Goal: Information Seeking & Learning: Check status

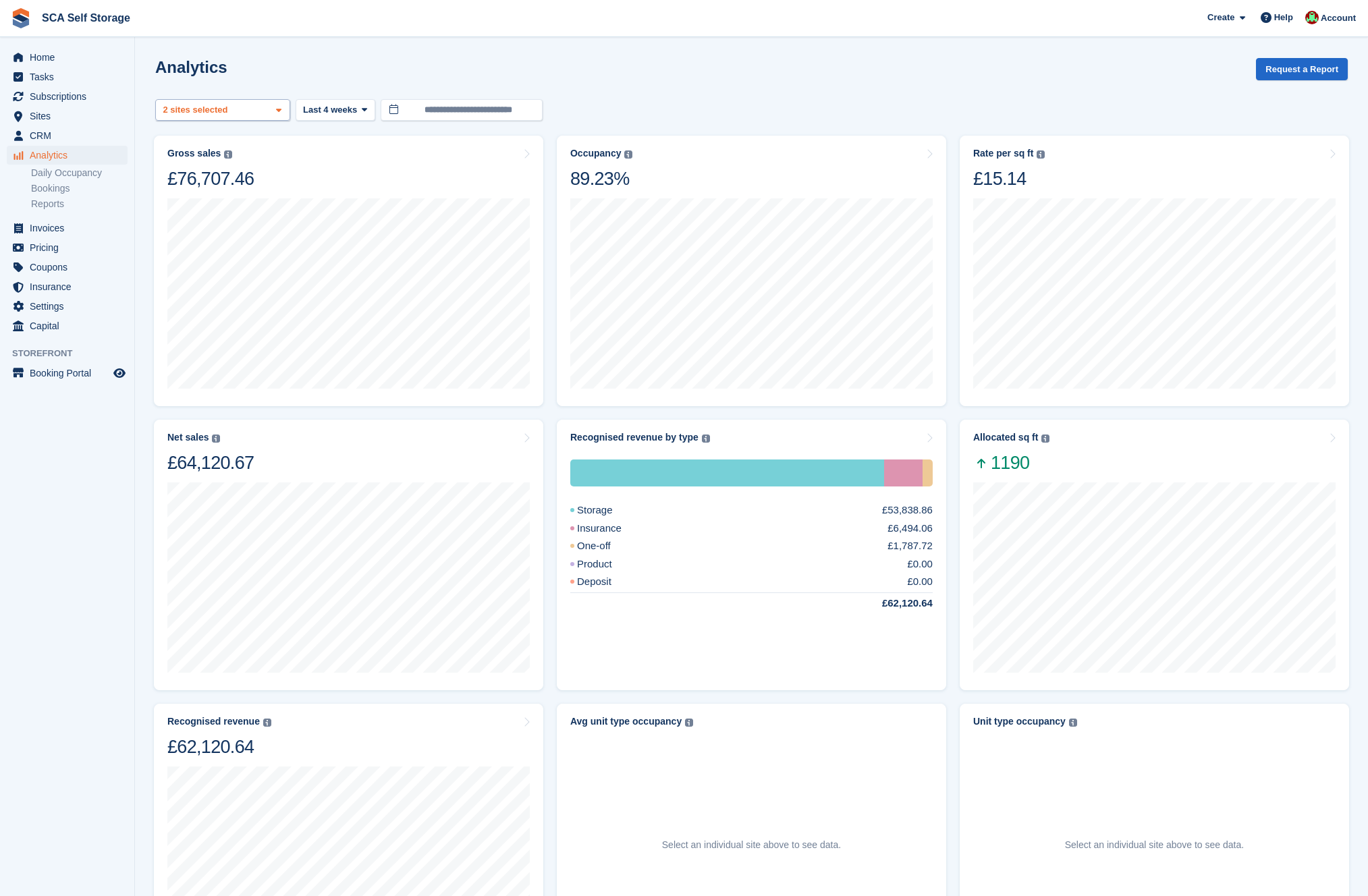
click at [224, 107] on div "2 sites selected" at bounding box center [196, 110] width 72 height 14
click at [203, 189] on div "Sheffield" at bounding box center [222, 202] width 123 height 37
select select "****"
click at [349, 112] on span "Last 4 weeks" at bounding box center [329, 110] width 54 height 14
click at [340, 244] on link "Last 6 months" at bounding box center [360, 238] width 118 height 24
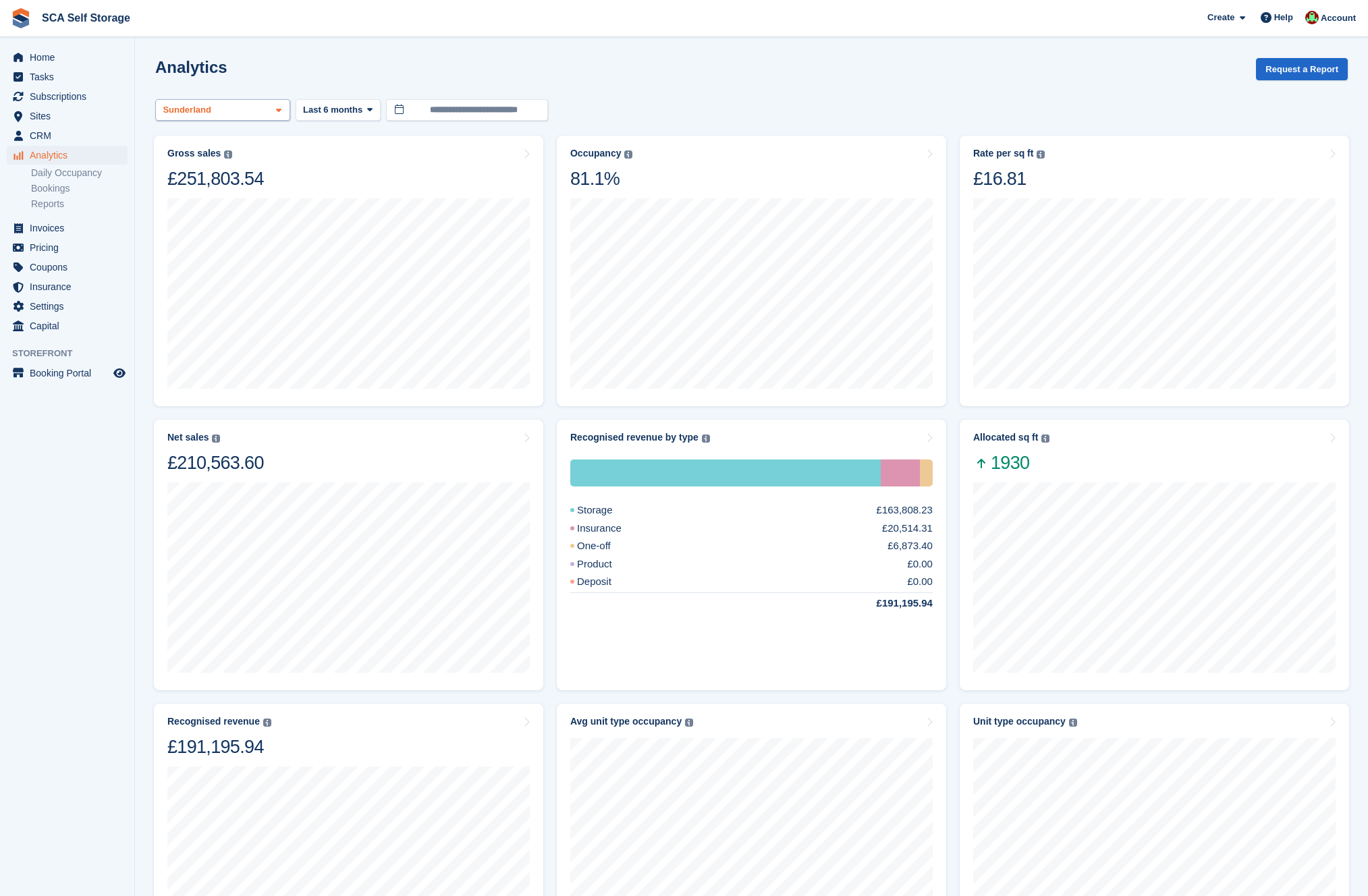
click at [271, 109] on div "Sunderland" at bounding box center [222, 111] width 135 height 22
click at [214, 174] on div "Sunderland" at bounding box center [222, 174] width 123 height 22
drag, startPoint x: 208, startPoint y: 192, endPoint x: 224, endPoint y: 117, distance: 76.7
click at [208, 192] on div "Sheffield" at bounding box center [222, 202] width 123 height 37
select select "****"
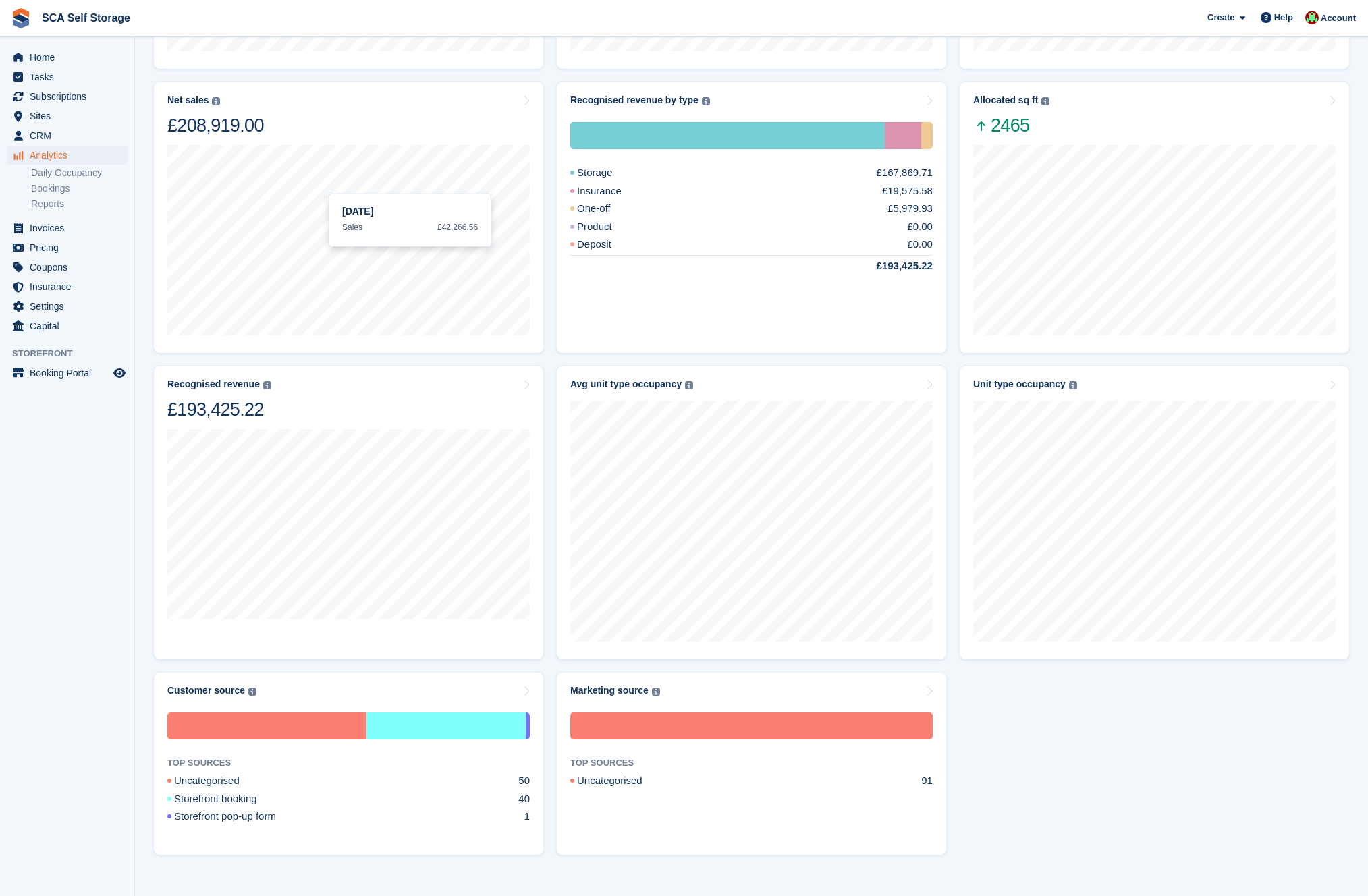
scroll to position [341, 0]
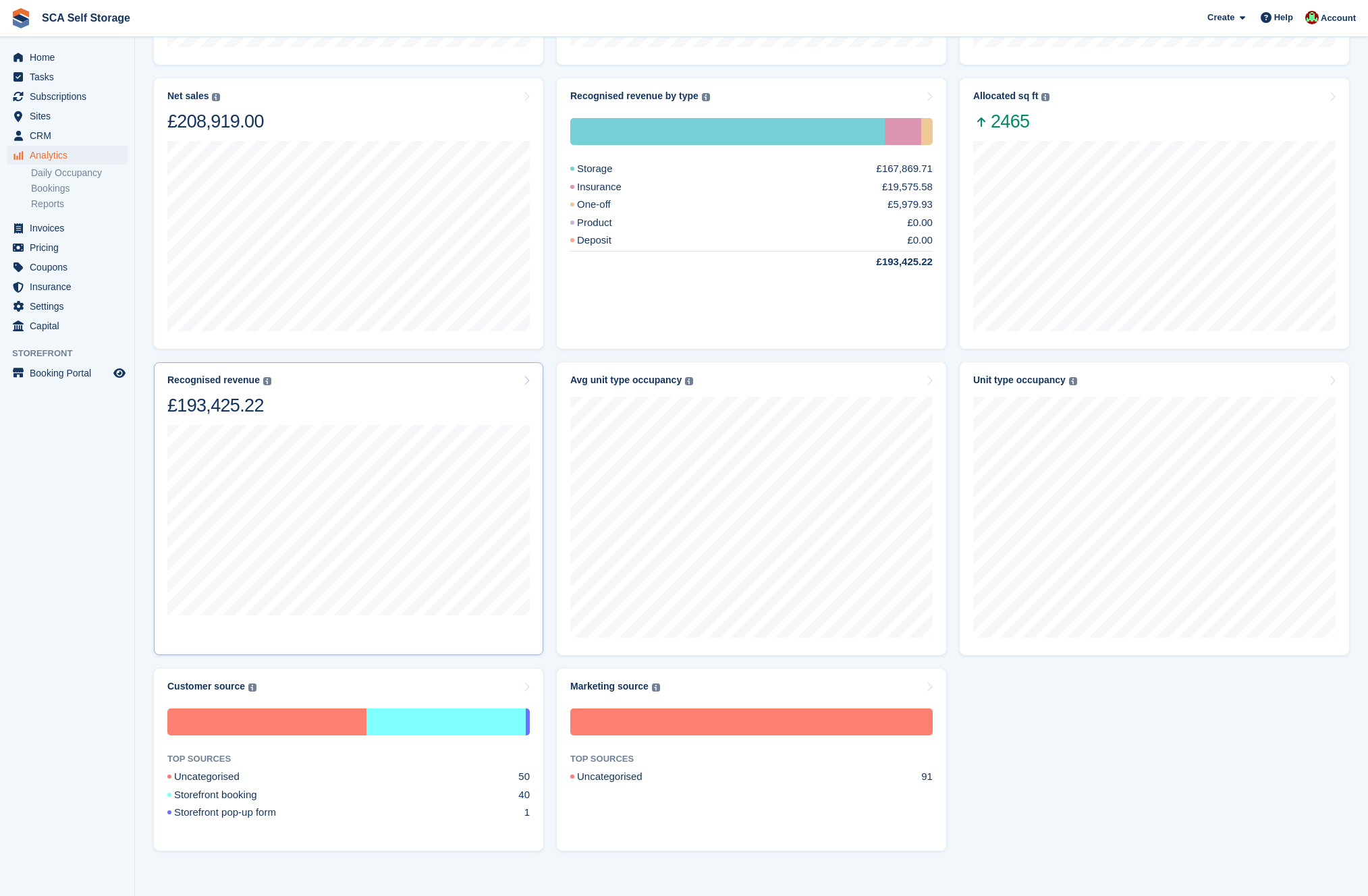
click at [392, 394] on div "Recognised revenue The sum of all finalised invoices, after discount and exclud…" at bounding box center [348, 396] width 363 height 43
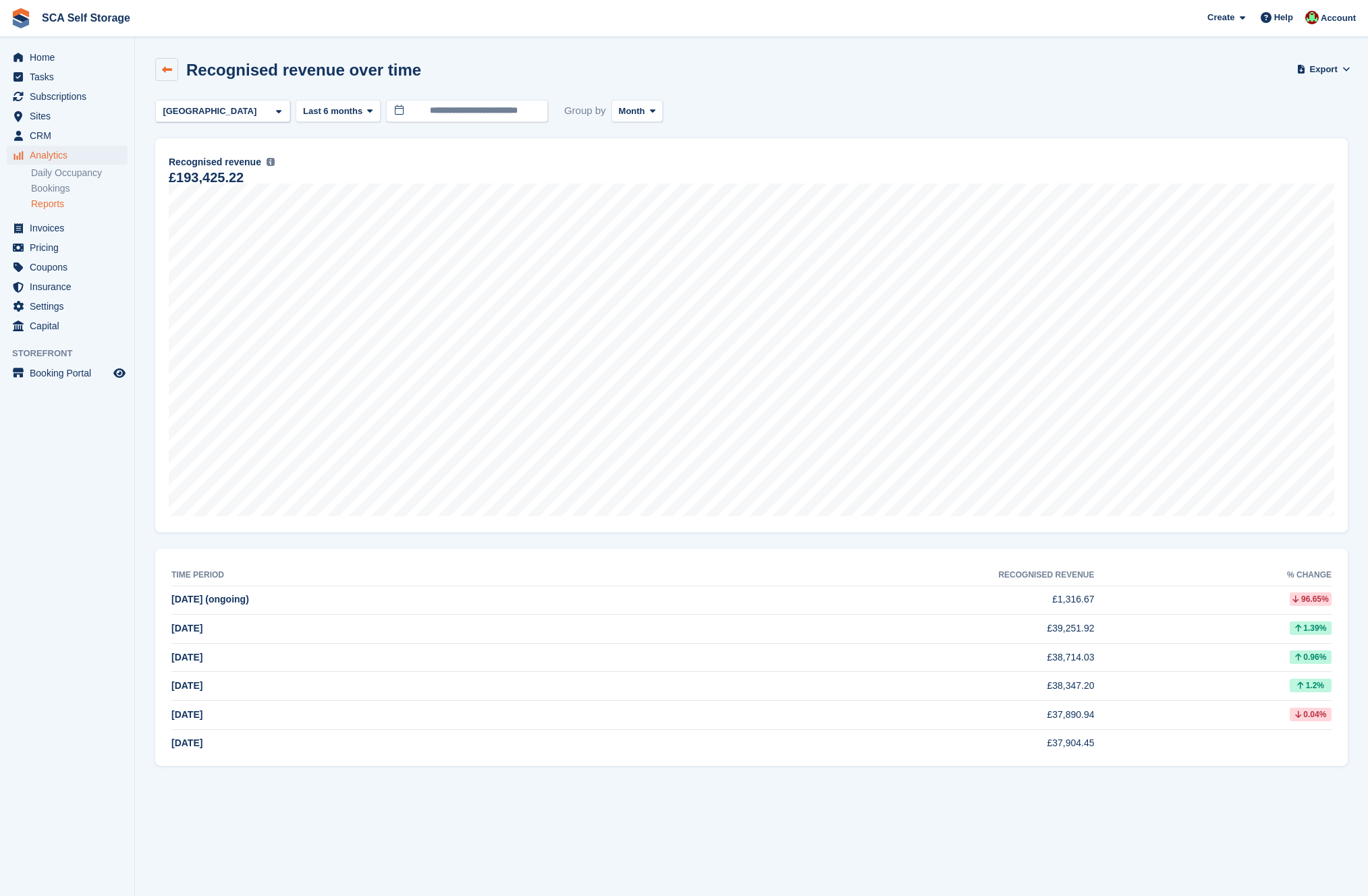
click at [168, 71] on icon at bounding box center [167, 70] width 10 height 10
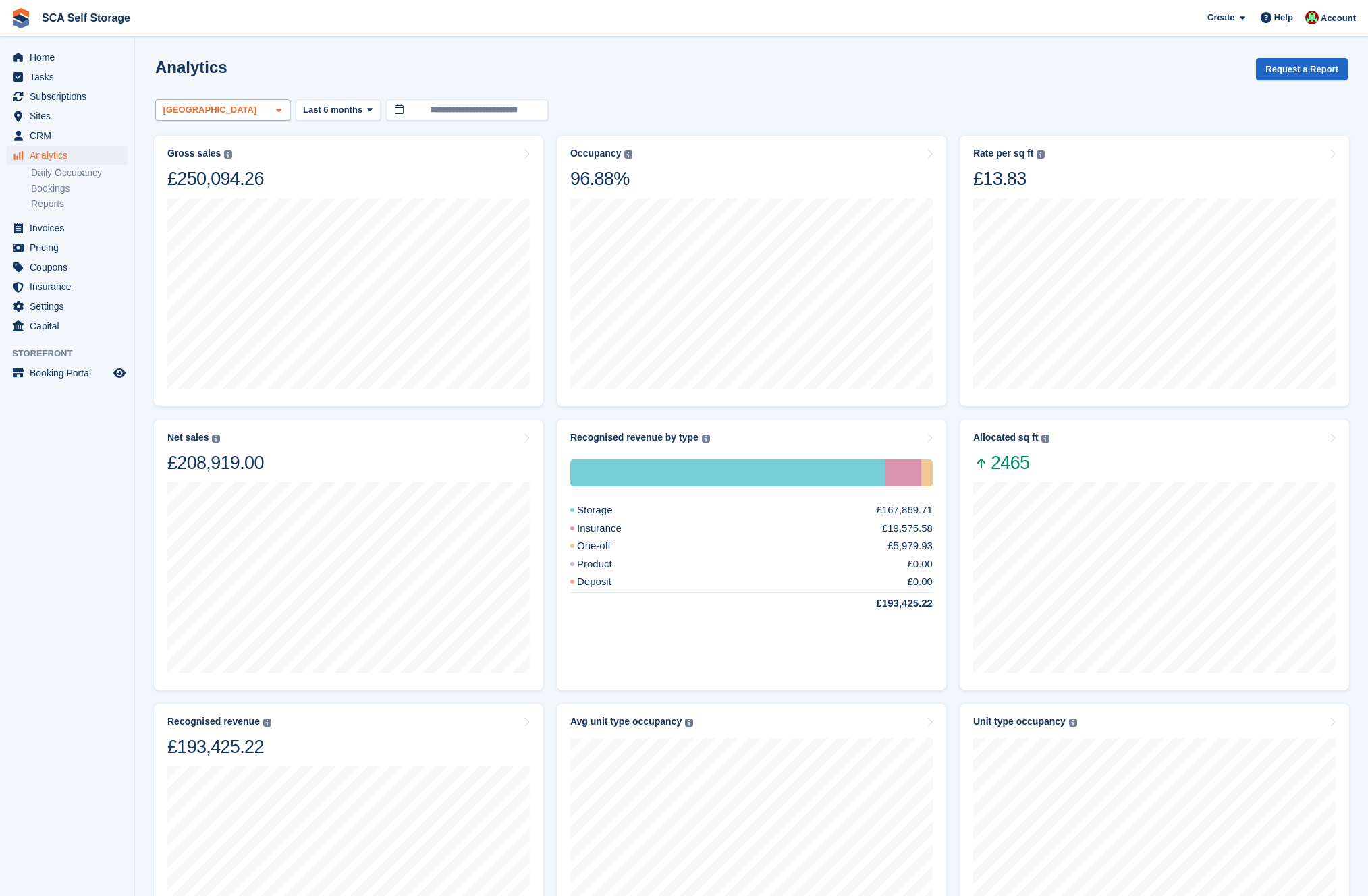
click at [225, 107] on div "[GEOGRAPHIC_DATA]" at bounding box center [222, 111] width 135 height 22
drag, startPoint x: 214, startPoint y: 171, endPoint x: 214, endPoint y: 180, distance: 9.0
click at [214, 171] on div "Sunderland" at bounding box center [222, 174] width 123 height 22
click at [210, 195] on div "[GEOGRAPHIC_DATA]" at bounding box center [222, 202] width 123 height 37
select select "****"
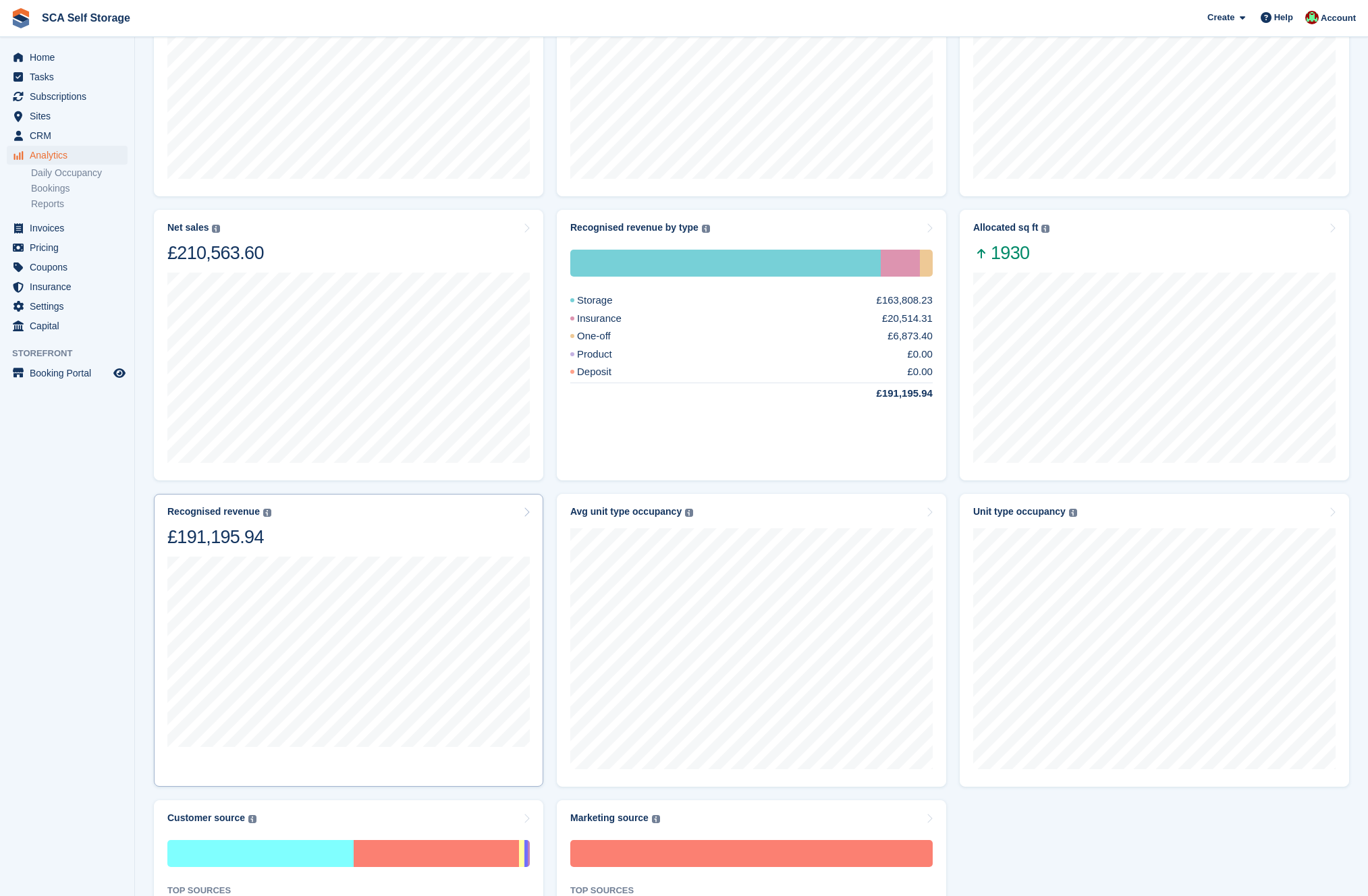
scroll to position [232, 0]
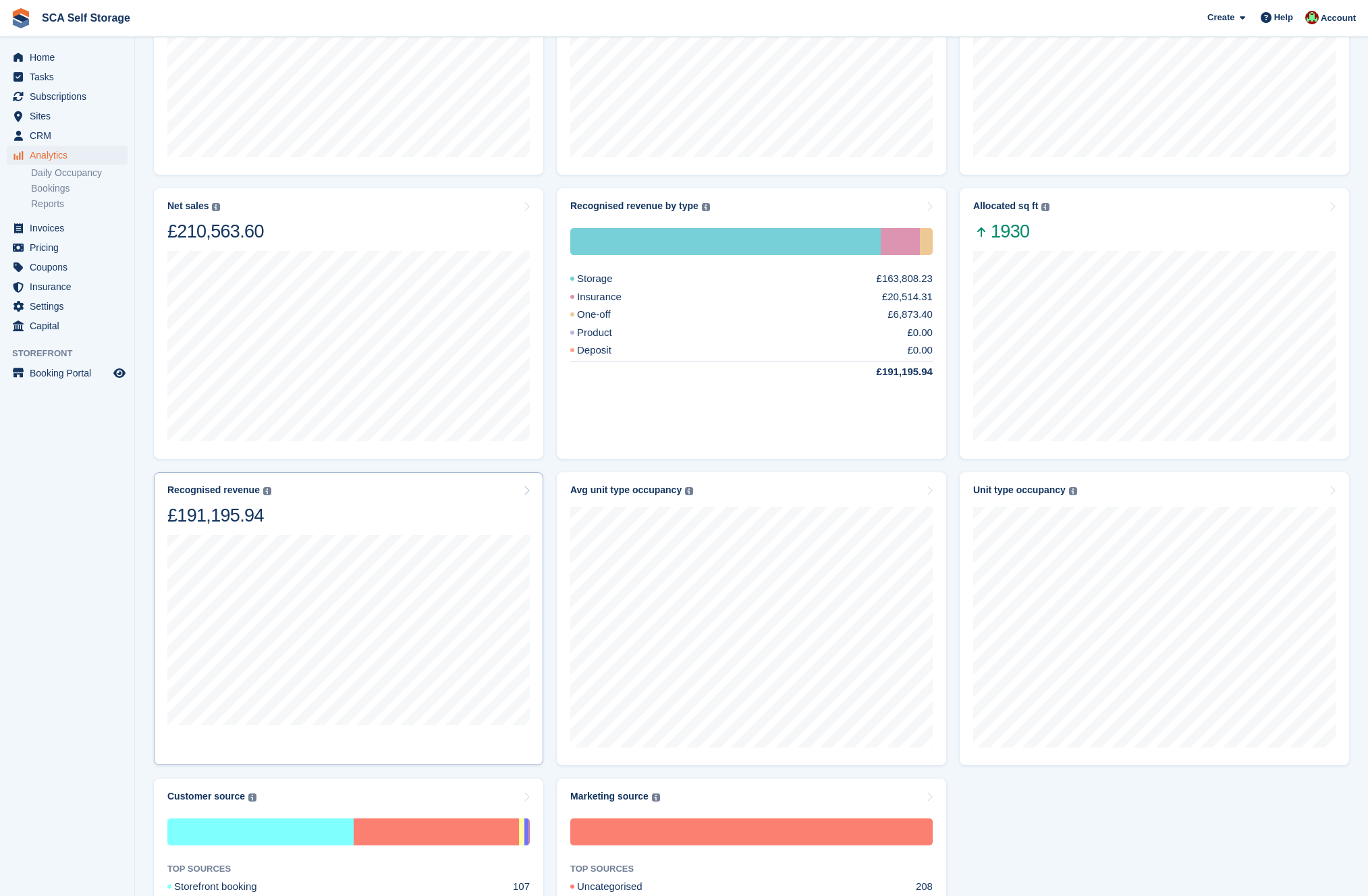
click at [451, 525] on div "Recognised revenue The sum of all finalised invoices, after discount and exclud…" at bounding box center [348, 506] width 363 height 43
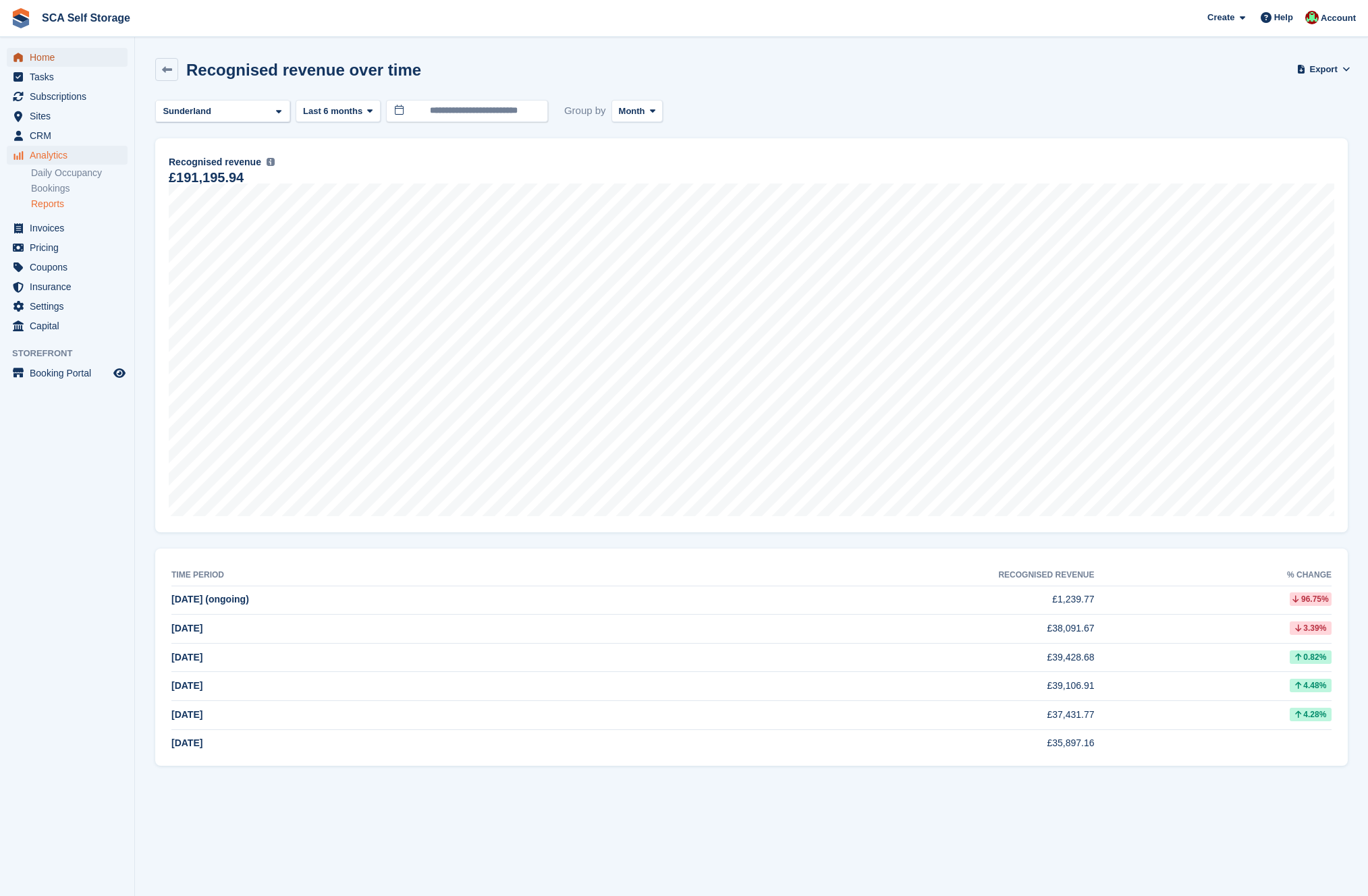
click at [43, 61] on span "Home" at bounding box center [70, 57] width 81 height 19
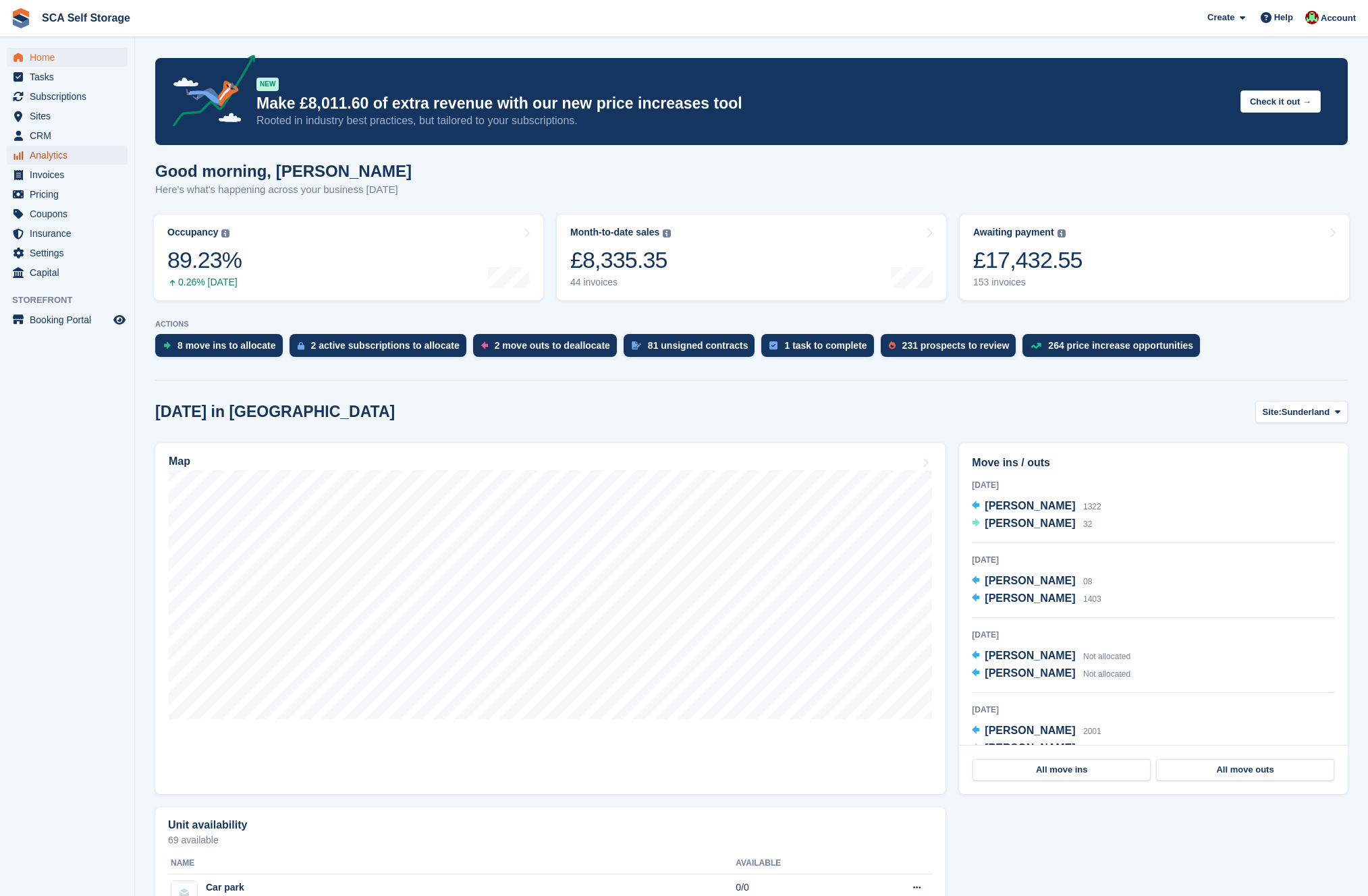
click at [54, 157] on span "Analytics" at bounding box center [70, 155] width 81 height 19
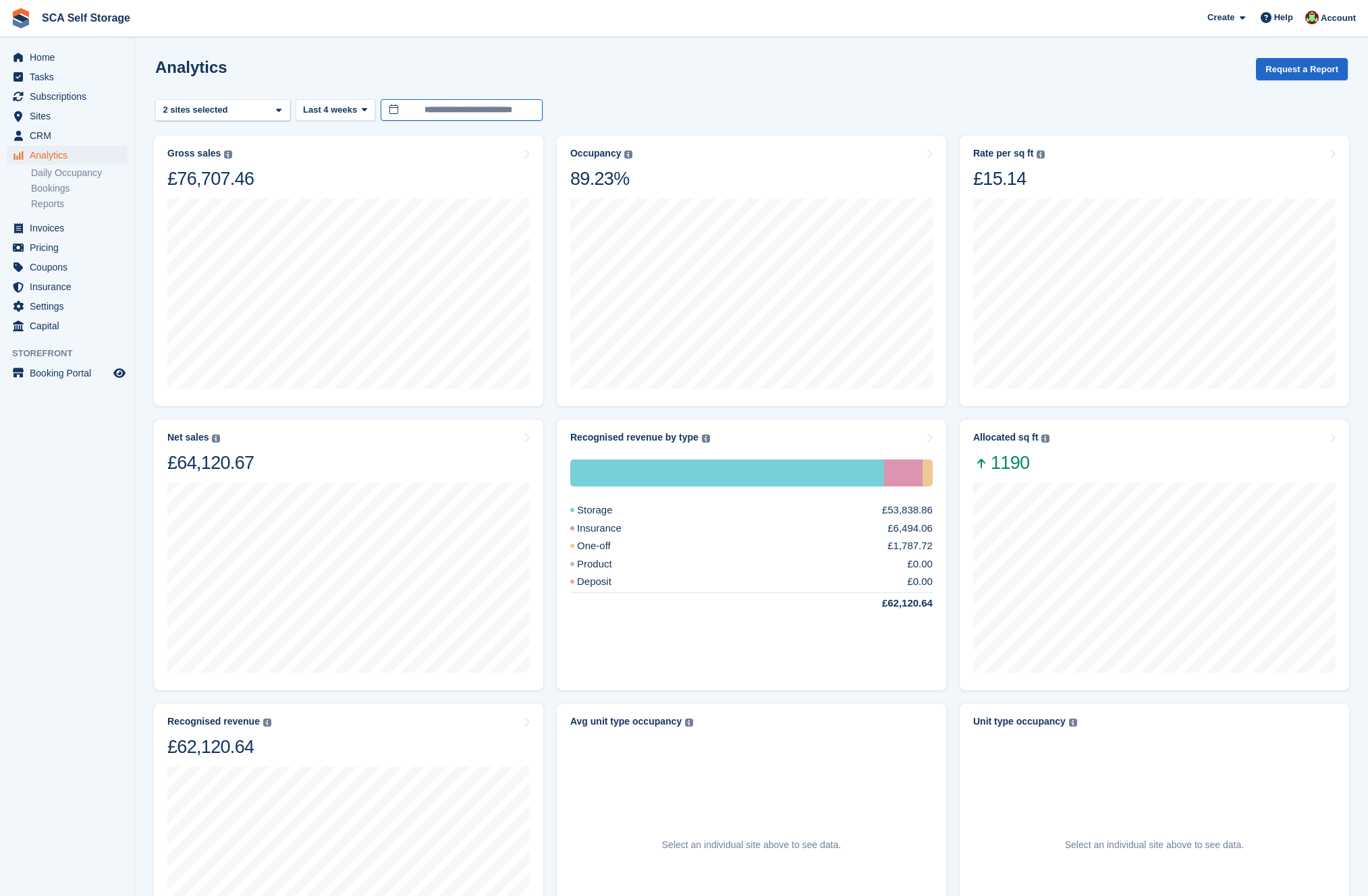
click at [451, 113] on input "**********" at bounding box center [461, 111] width 162 height 22
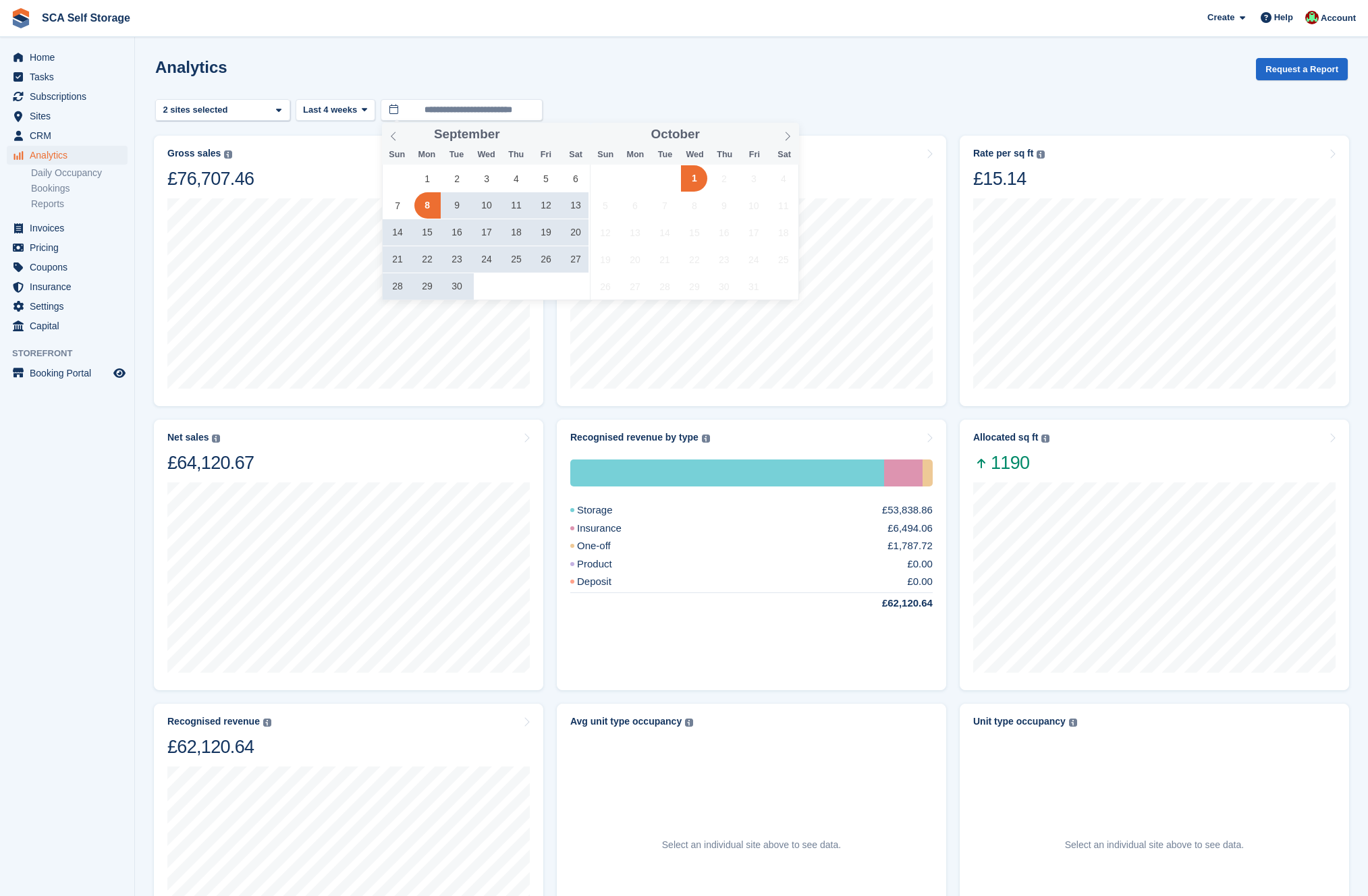
click at [690, 175] on span "1" at bounding box center [694, 178] width 27 height 27
type input "**********"
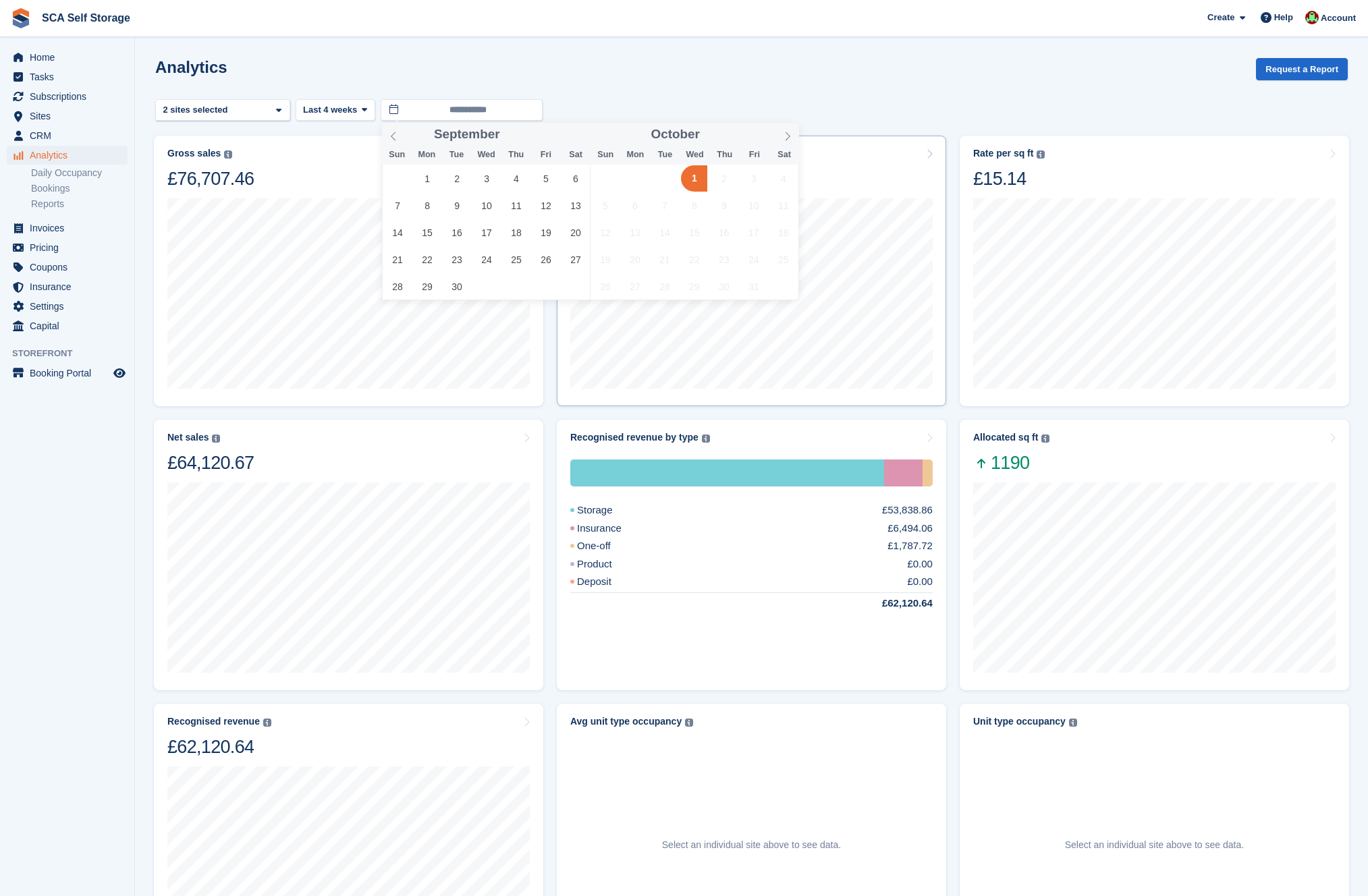
click at [689, 175] on span "1" at bounding box center [694, 178] width 27 height 27
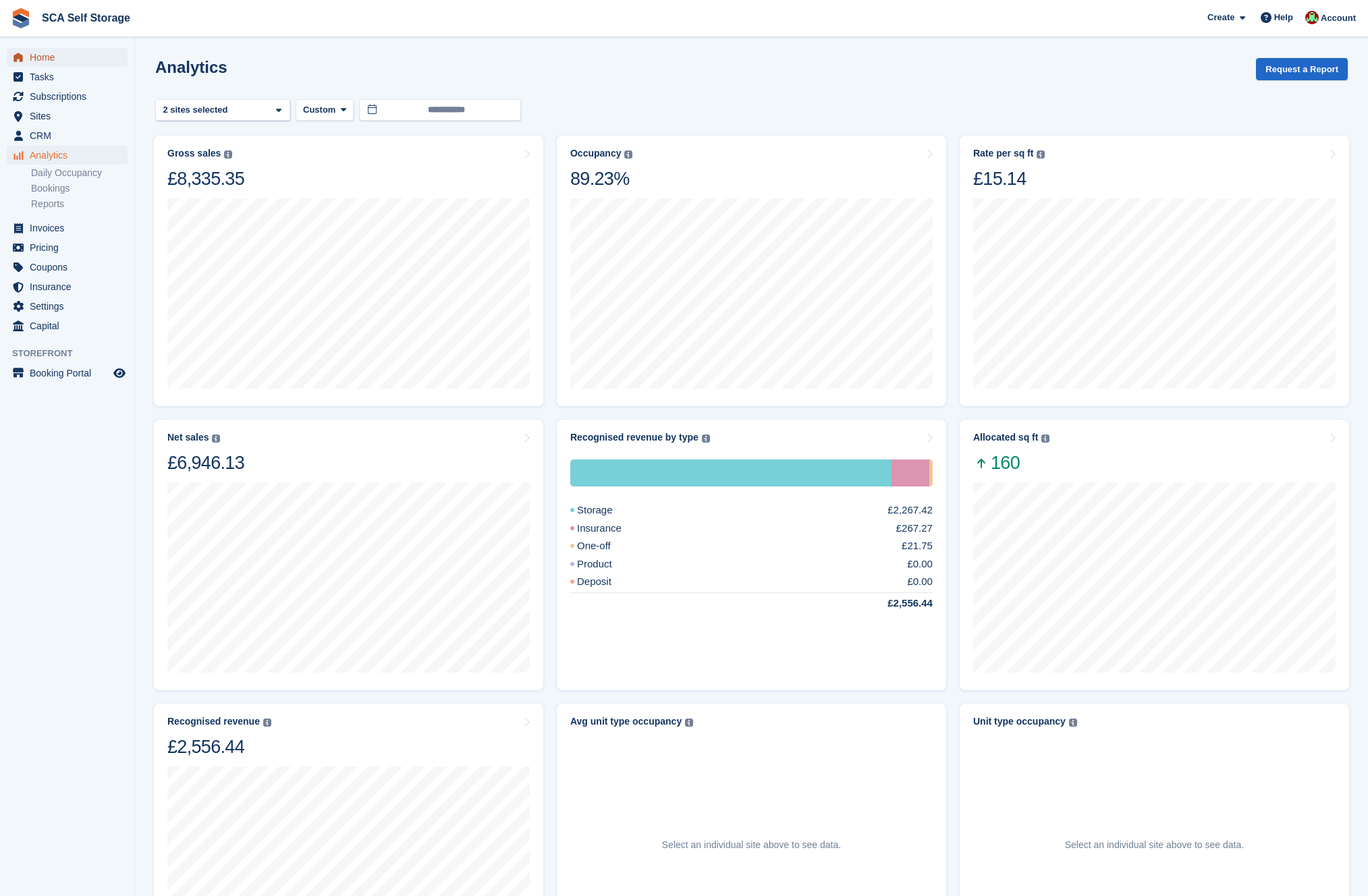
click at [46, 60] on span "Home" at bounding box center [70, 57] width 81 height 19
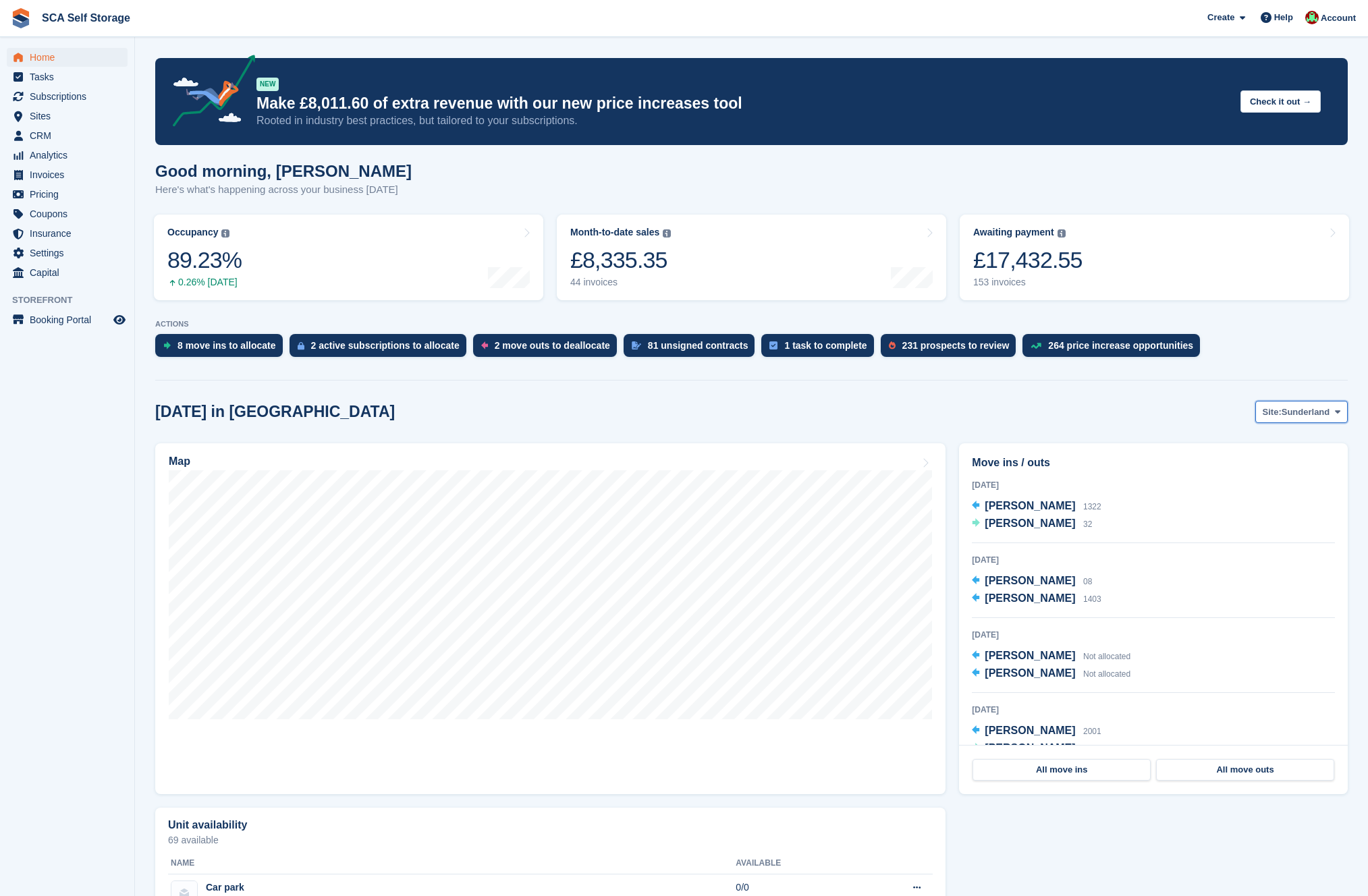
click at [1305, 410] on span "Sunderland" at bounding box center [1305, 412] width 49 height 14
click at [1276, 442] on link "Sunderland" at bounding box center [1281, 444] width 122 height 24
click at [1257, 467] on link "Sheffield" at bounding box center [1281, 468] width 122 height 24
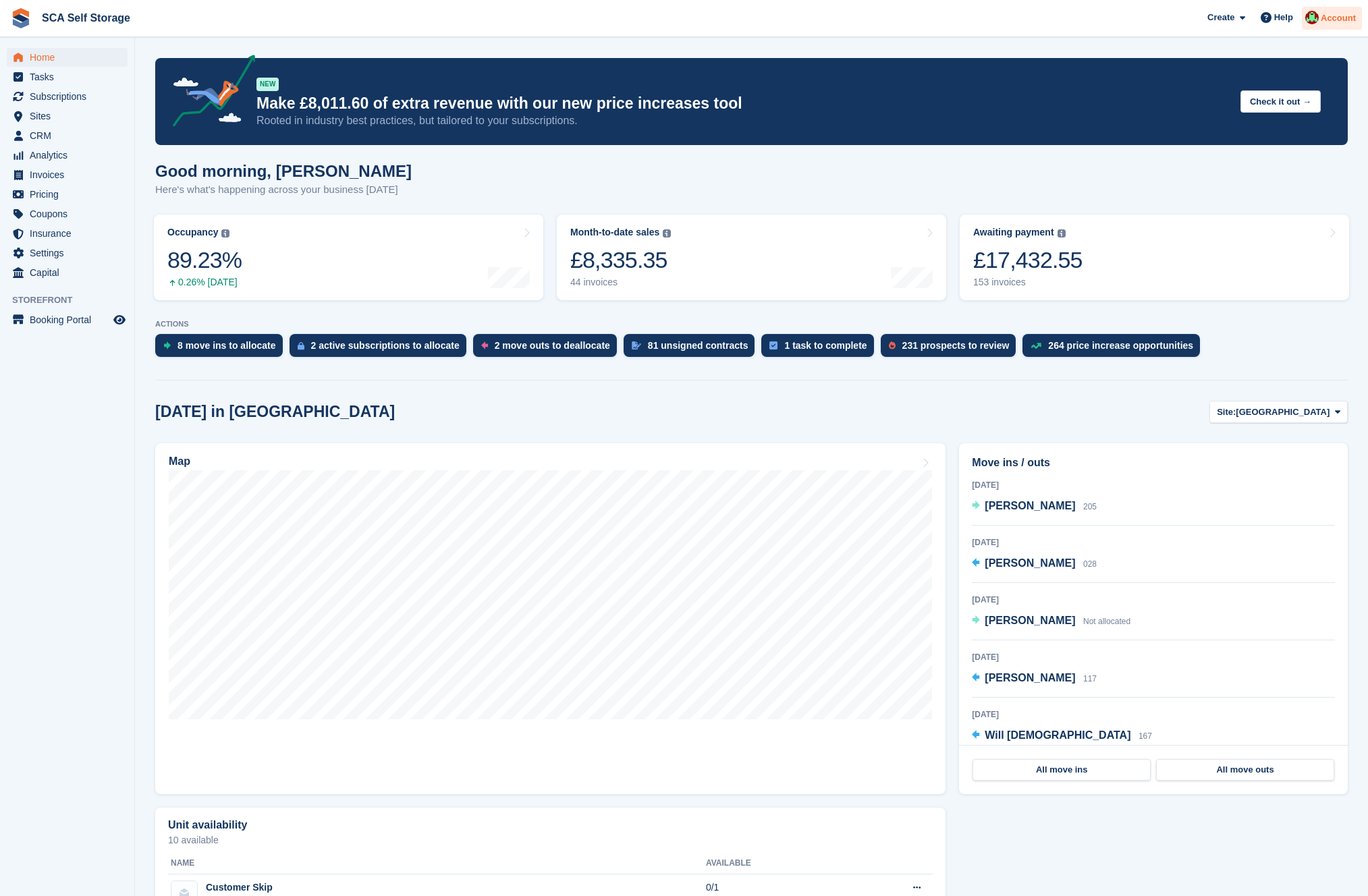
click at [1312, 15] on img at bounding box center [1312, 18] width 14 height 14
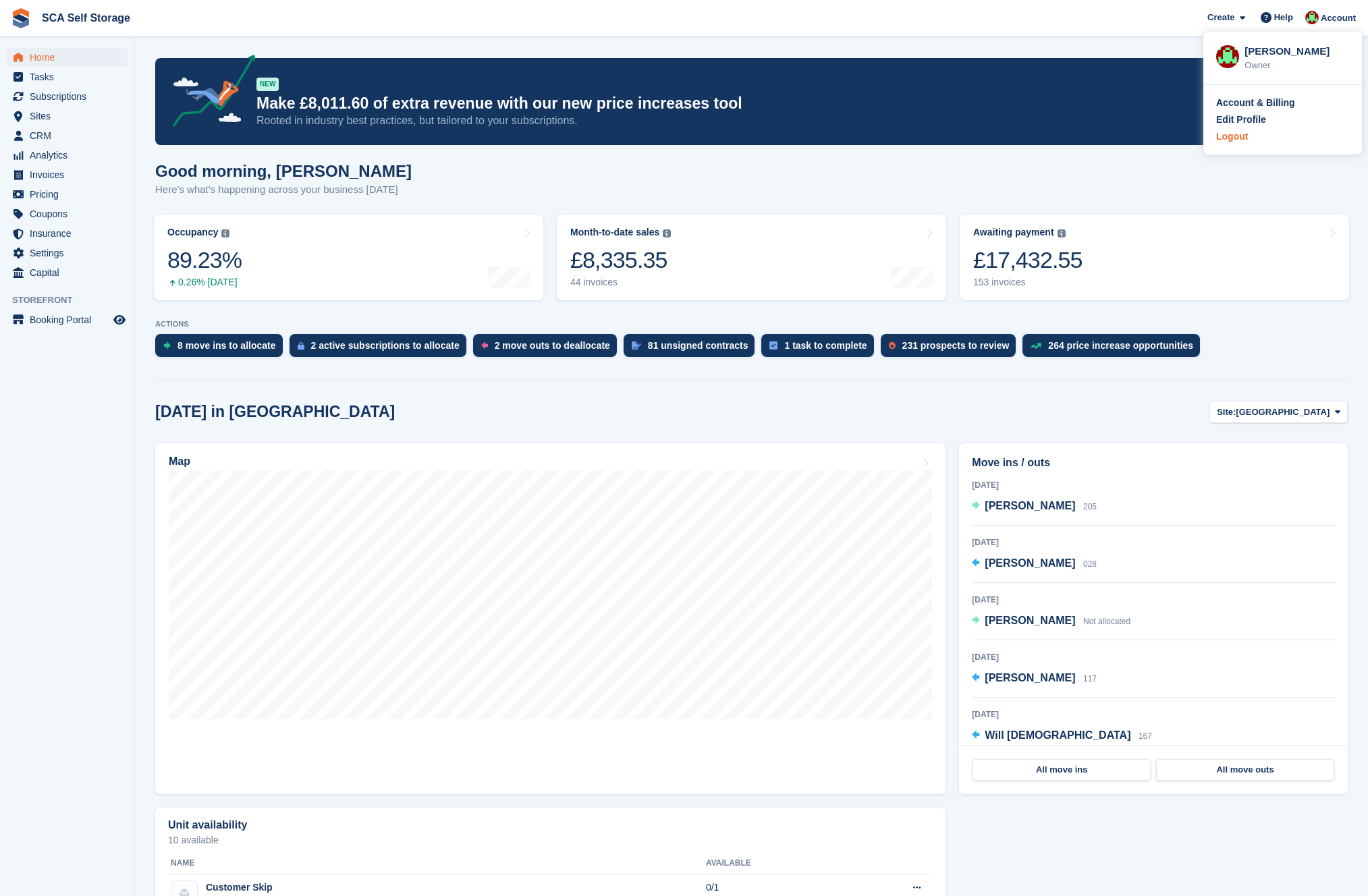
click at [1236, 135] on div "Logout" at bounding box center [1232, 136] width 32 height 15
